Goal: Information Seeking & Learning: Learn about a topic

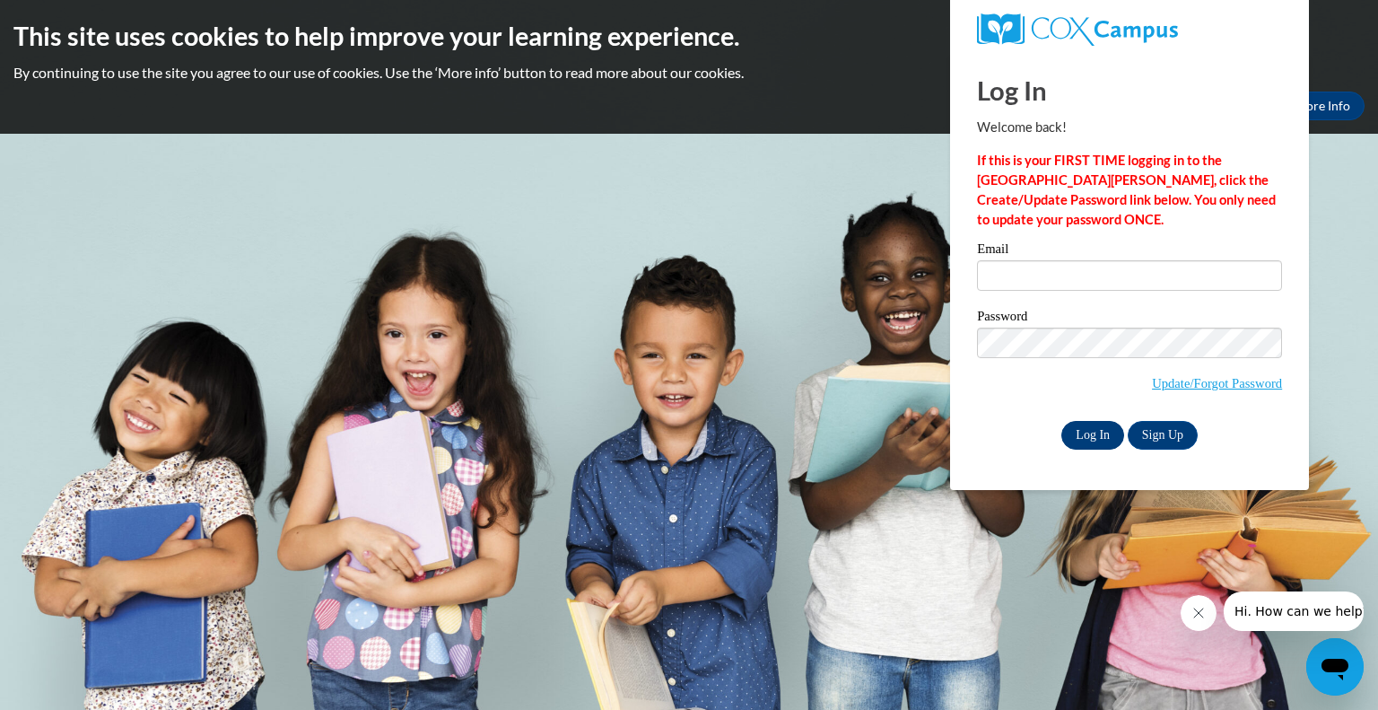
type input "sharyne.baylor-webb@wfbschools.com"
click at [1095, 432] on input "Log In" at bounding box center [1092, 435] width 63 height 29
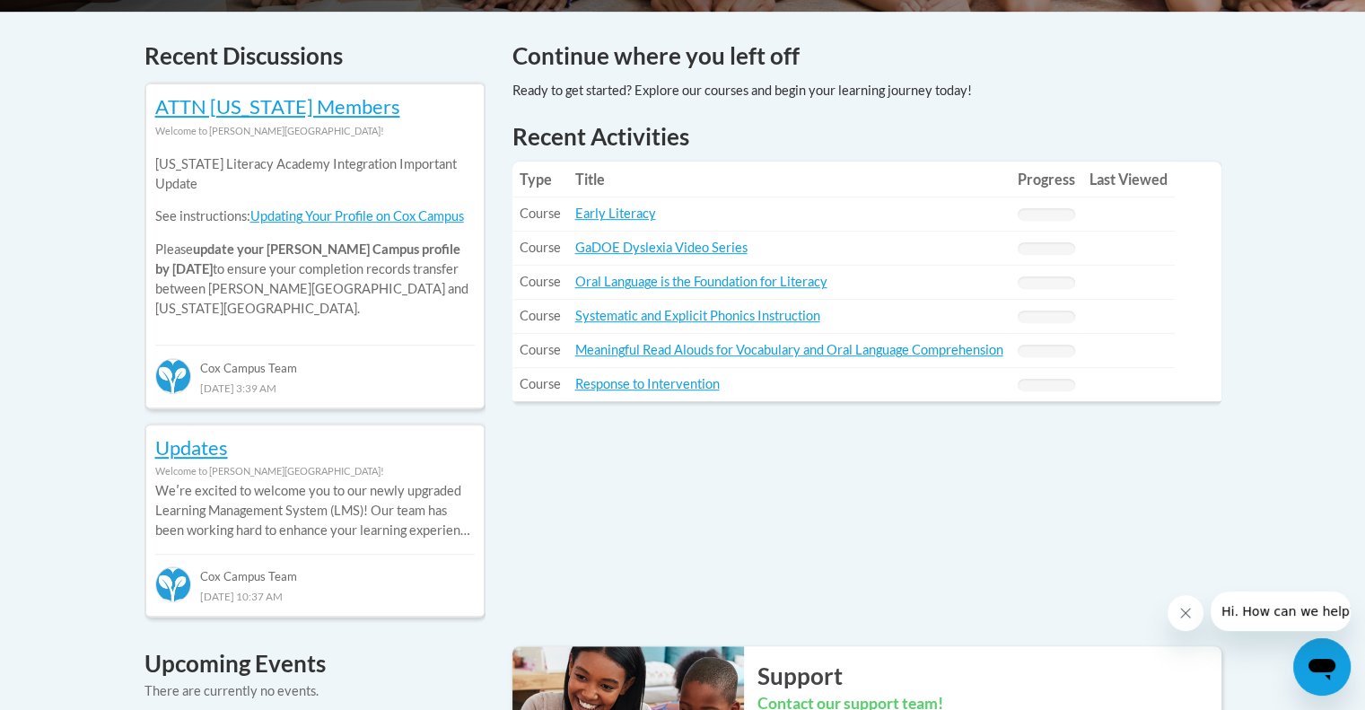
scroll to position [754, 0]
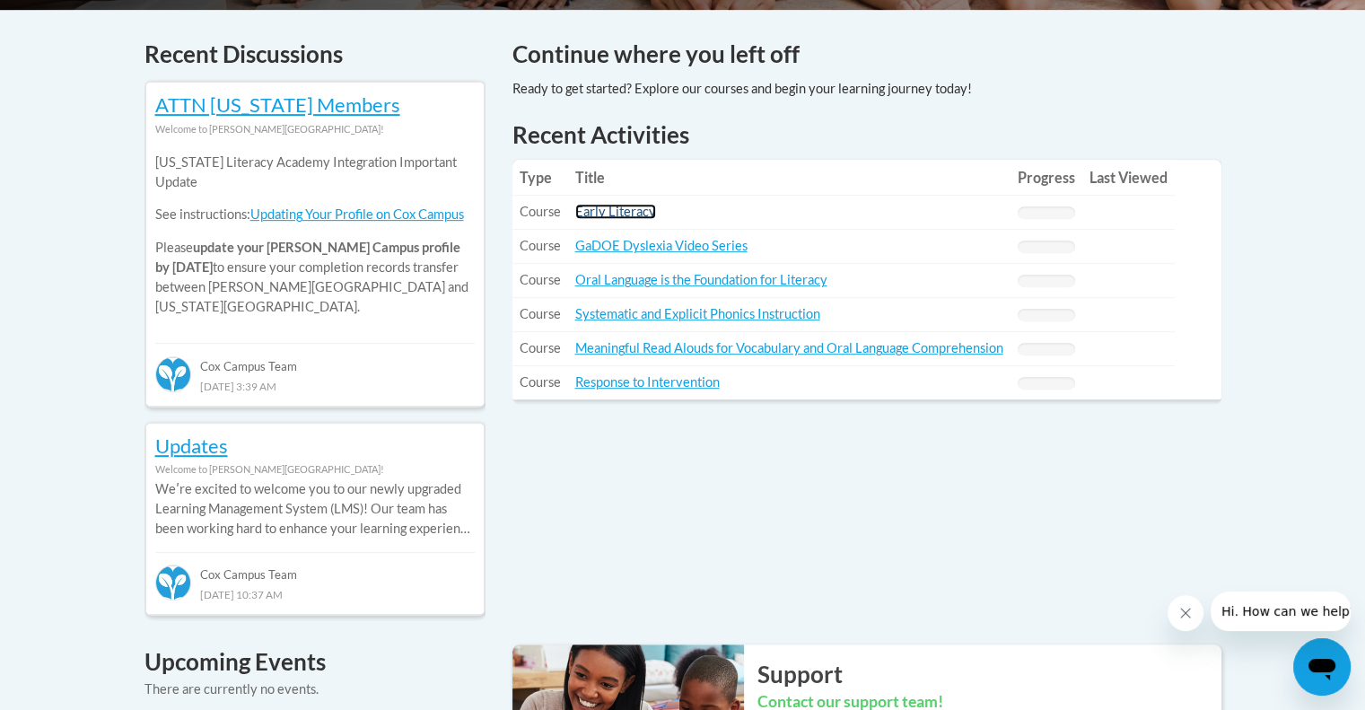
click at [601, 218] on link "Early Literacy" at bounding box center [615, 211] width 81 height 15
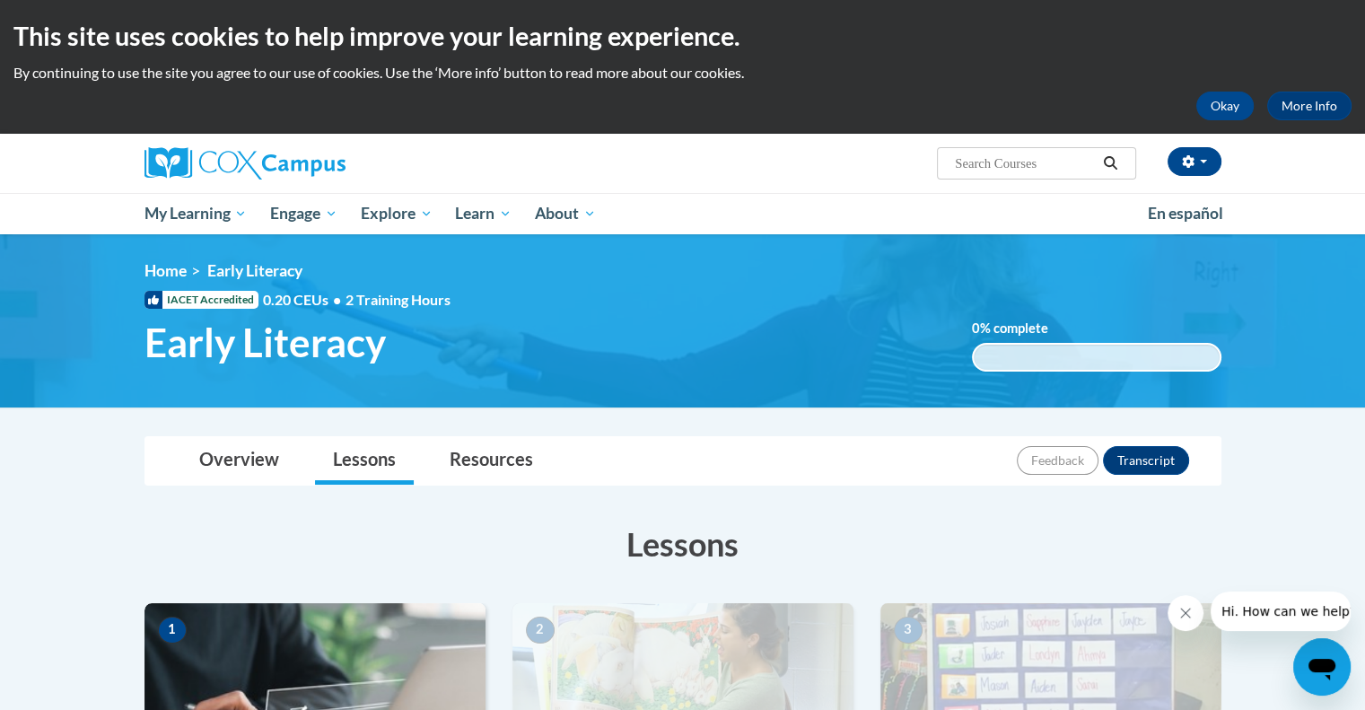
click at [702, 203] on ul "My Learning My Learning My Course Progress Certificates My Action Plans Group D…" at bounding box center [634, 213] width 1003 height 41
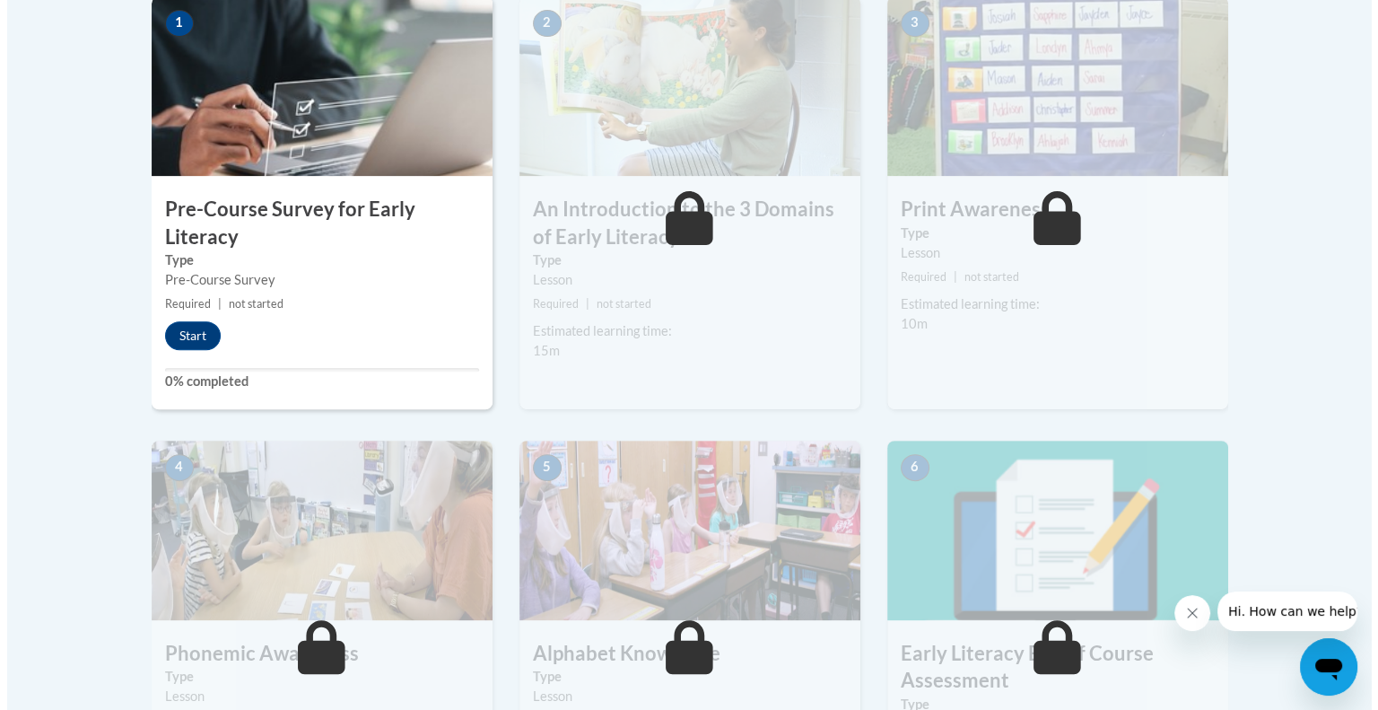
scroll to position [557, 0]
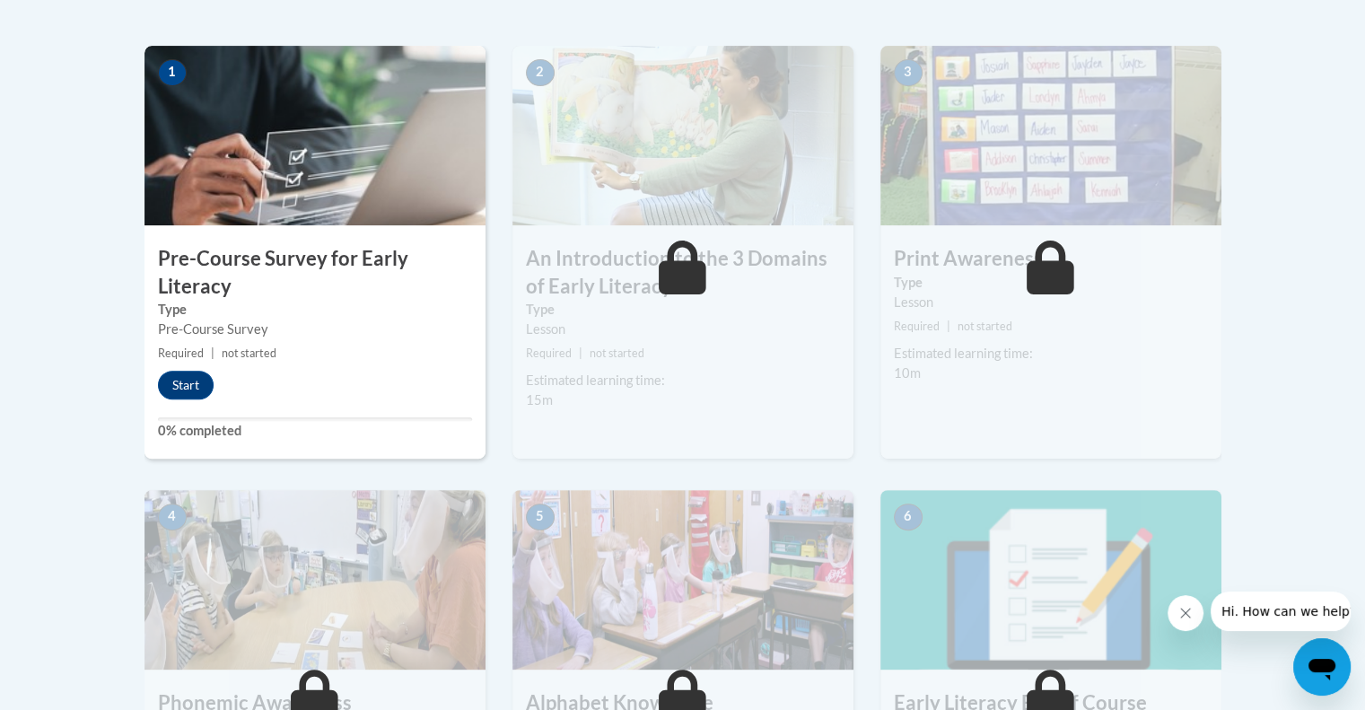
click at [190, 402] on div "1 Pre-Course Survey for Early Literacy Type Pre-Course Survey Required | not st…" at bounding box center [314, 252] width 341 height 413
click at [186, 383] on button "Start" at bounding box center [186, 385] width 56 height 29
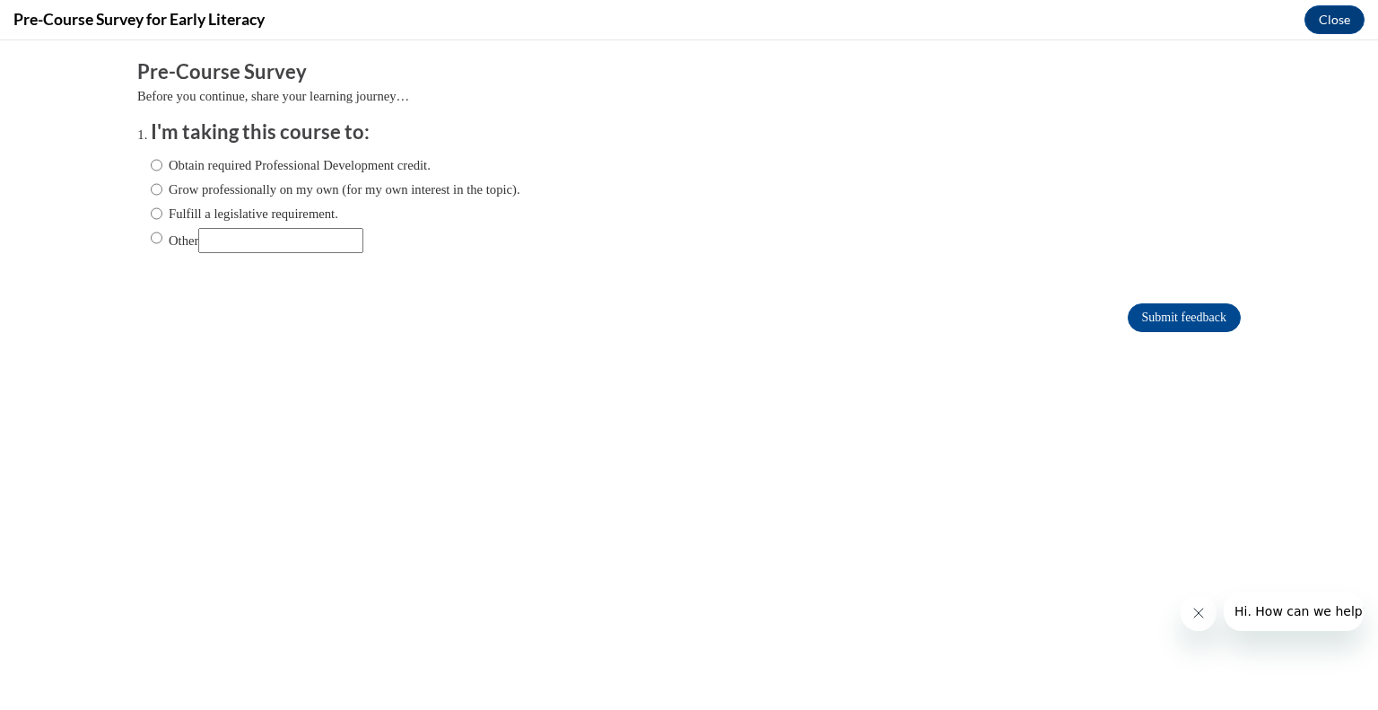
scroll to position [0, 0]
click at [151, 166] on label "Obtain required Professional Development credit." at bounding box center [291, 165] width 280 height 20
click at [151, 166] on input "Obtain required Professional Development credit." at bounding box center [157, 165] width 12 height 20
radio input "true"
click at [151, 210] on input "Fulfill a legislative requirement." at bounding box center [157, 214] width 12 height 20
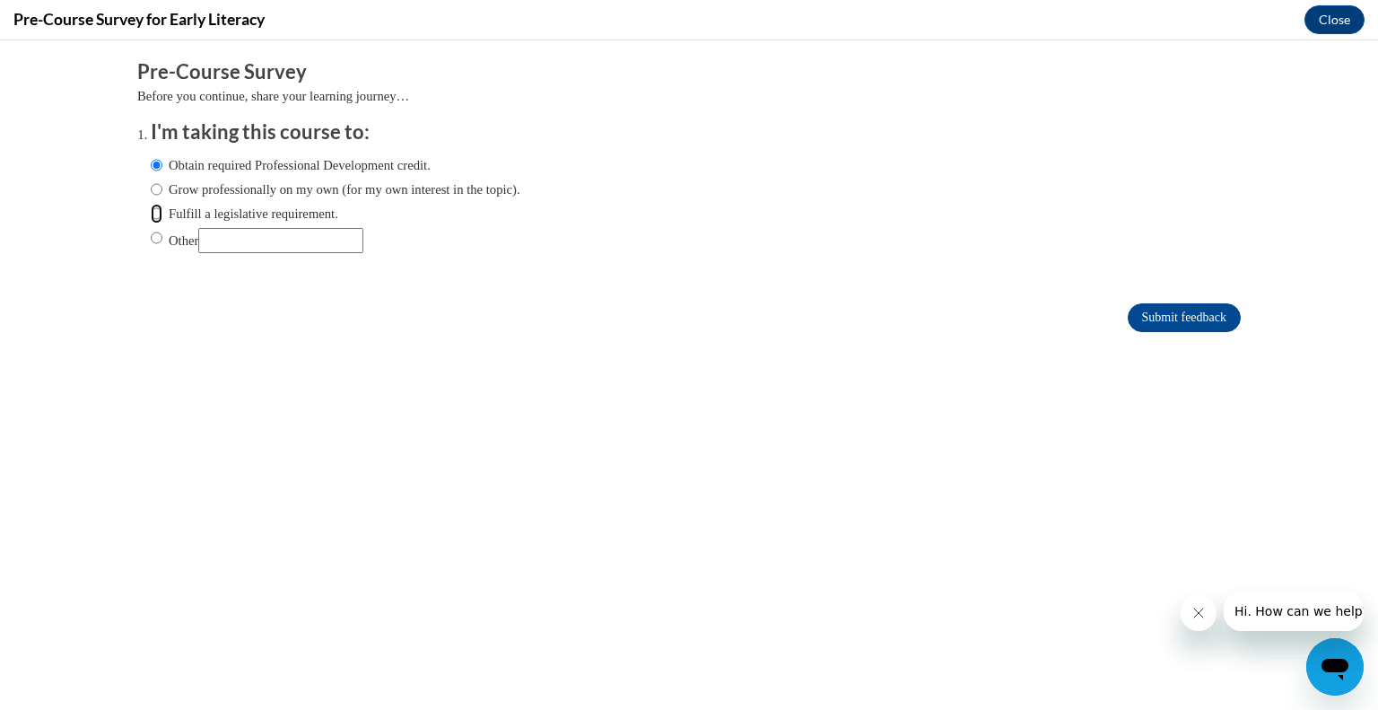
radio input "true"
click at [151, 163] on input "Obtain required Professional Development credit." at bounding box center [157, 165] width 12 height 20
radio input "true"
click at [1130, 319] on input "Submit feedback" at bounding box center [1184, 317] width 113 height 29
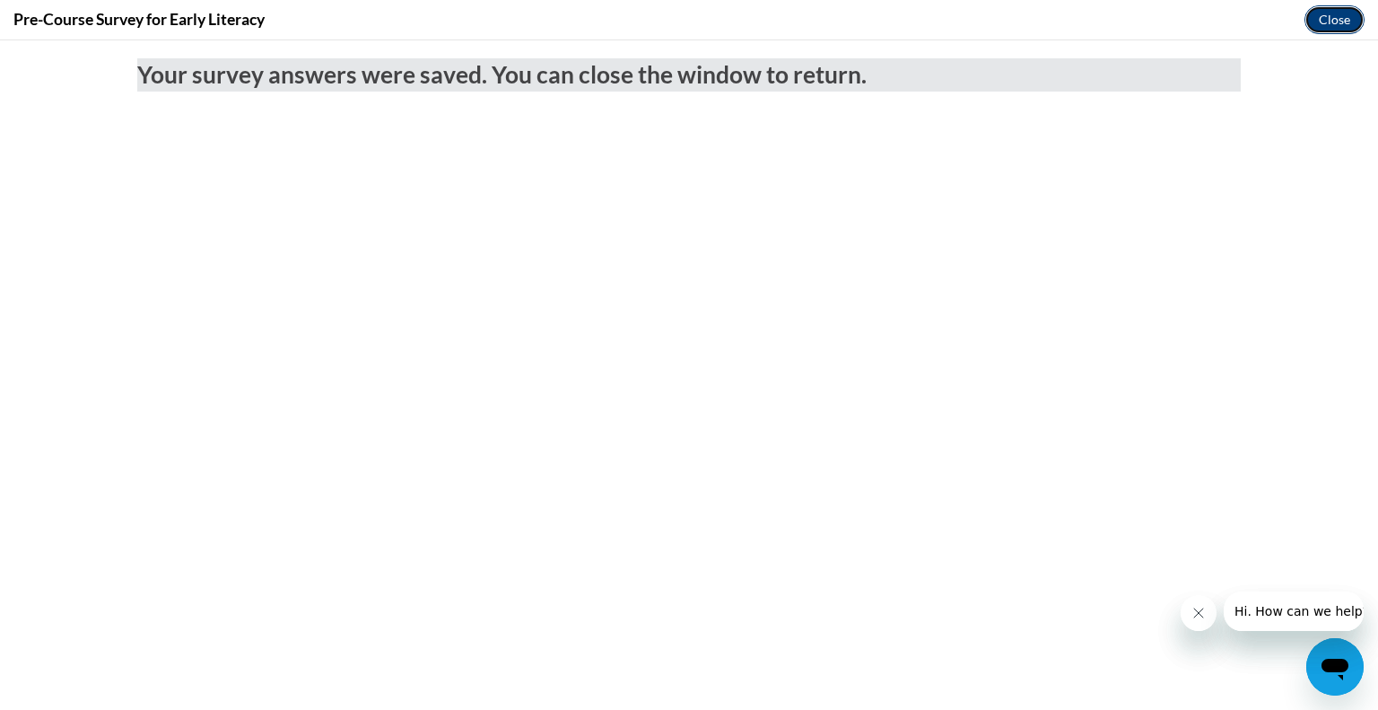
click at [1329, 21] on button "Close" at bounding box center [1335, 19] width 60 height 29
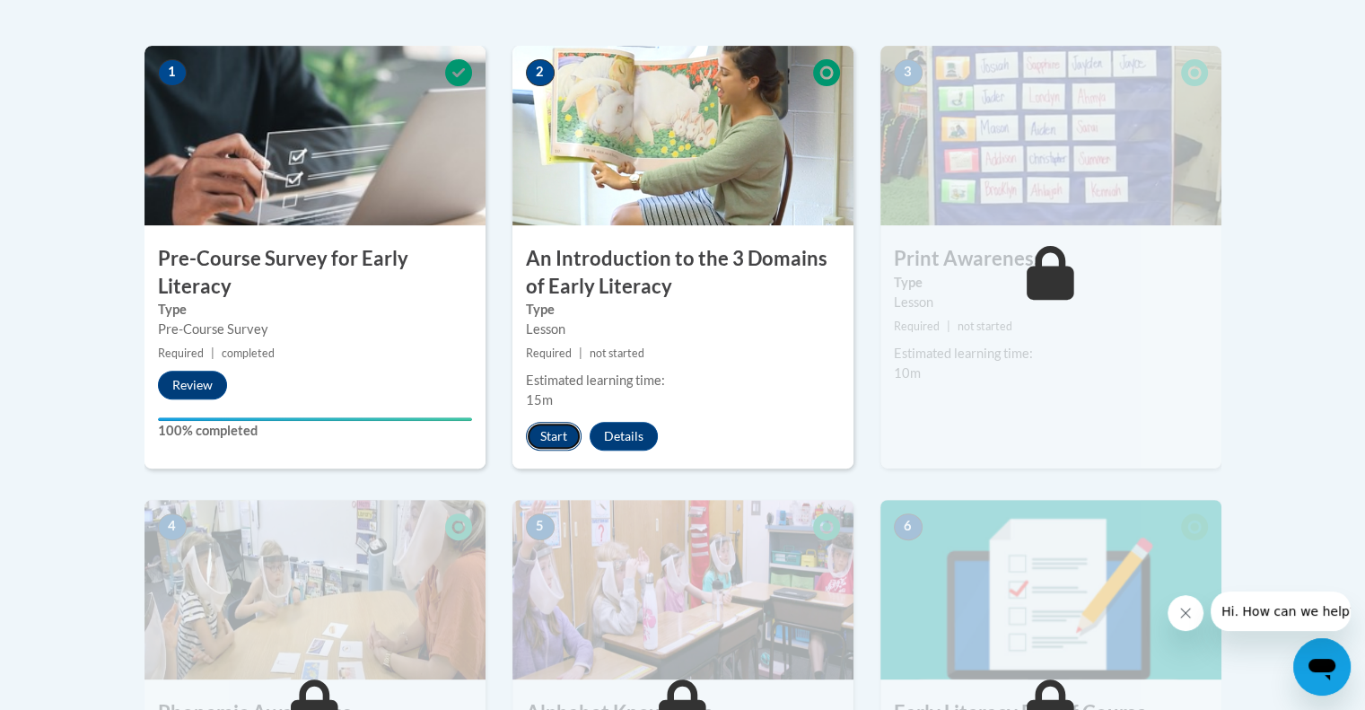
click at [556, 442] on button "Start" at bounding box center [554, 436] width 56 height 29
